Goal: Task Accomplishment & Management: Complete application form

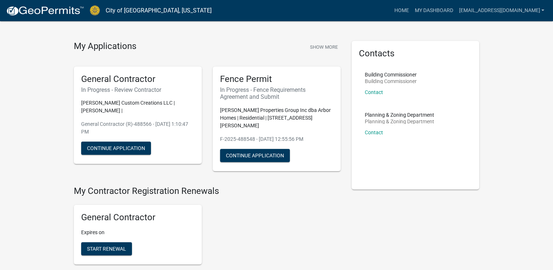
scroll to position [12, 0]
click at [137, 141] on button "Continue Application" at bounding box center [116, 147] width 70 height 13
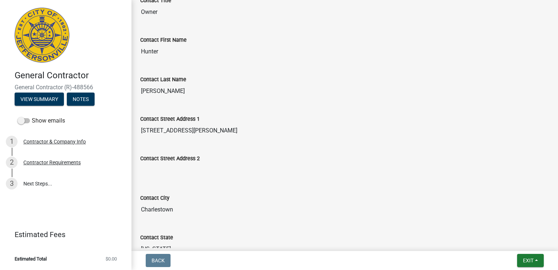
scroll to position [354, 0]
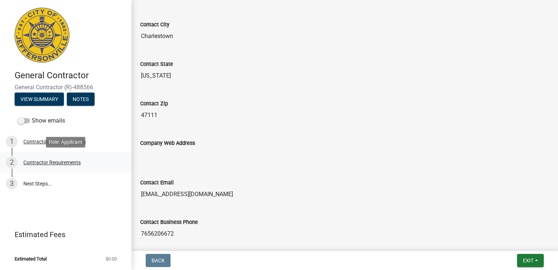
click at [57, 160] on div "Contractor Requirements" at bounding box center [51, 162] width 57 height 5
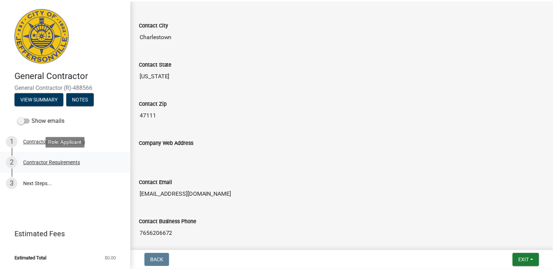
scroll to position [0, 0]
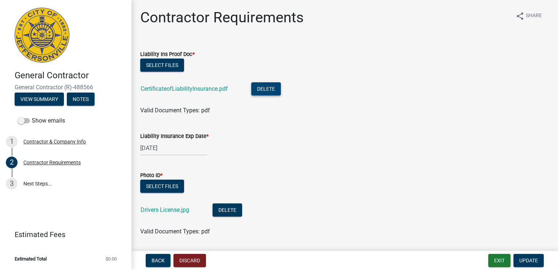
click at [265, 89] on button "Delete" at bounding box center [266, 88] width 30 height 13
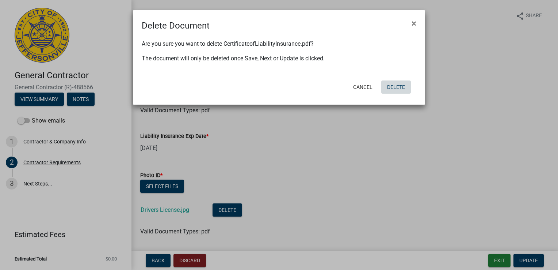
click at [389, 89] on button "Delete" at bounding box center [396, 86] width 30 height 13
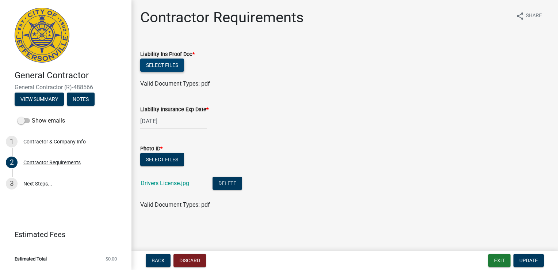
click at [175, 62] on button "Select files" at bounding box center [162, 64] width 44 height 13
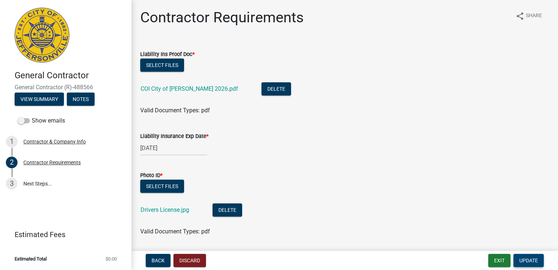
click at [528, 259] on span "Update" at bounding box center [528, 260] width 19 height 6
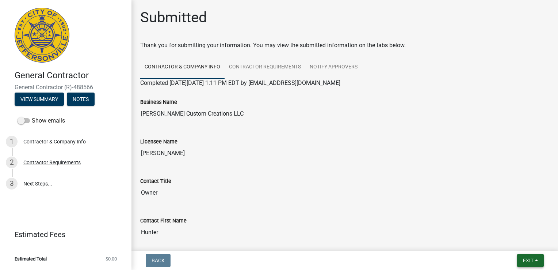
click at [535, 261] on button "Exit" at bounding box center [530, 259] width 27 height 13
click at [515, 244] on button "Save & Exit" at bounding box center [515, 241] width 58 height 18
